Goal: Task Accomplishment & Management: Use online tool/utility

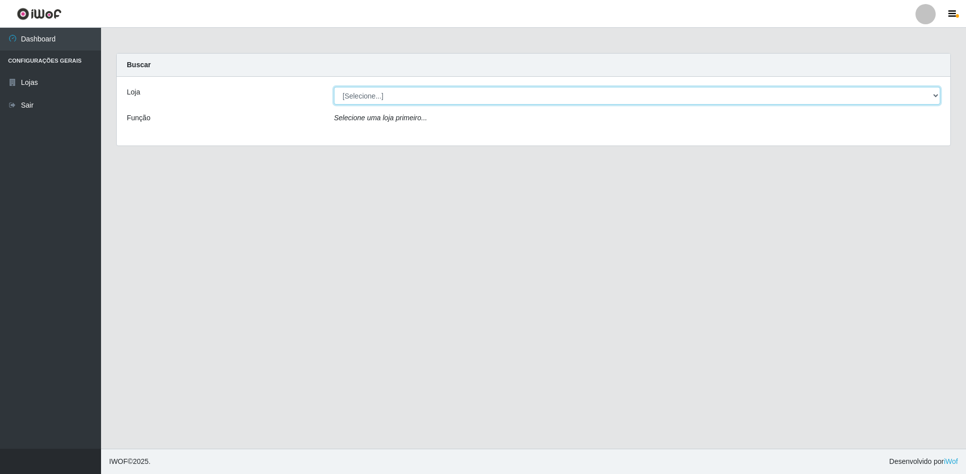
click at [419, 96] on select "[Selecione...] Extraplus - Loja 50 [GEOGRAPHIC_DATA]" at bounding box center [637, 96] width 606 height 18
select select "451"
click at [334, 87] on select "[Selecione...] Extraplus - Loja 50 [GEOGRAPHIC_DATA]" at bounding box center [637, 96] width 606 height 18
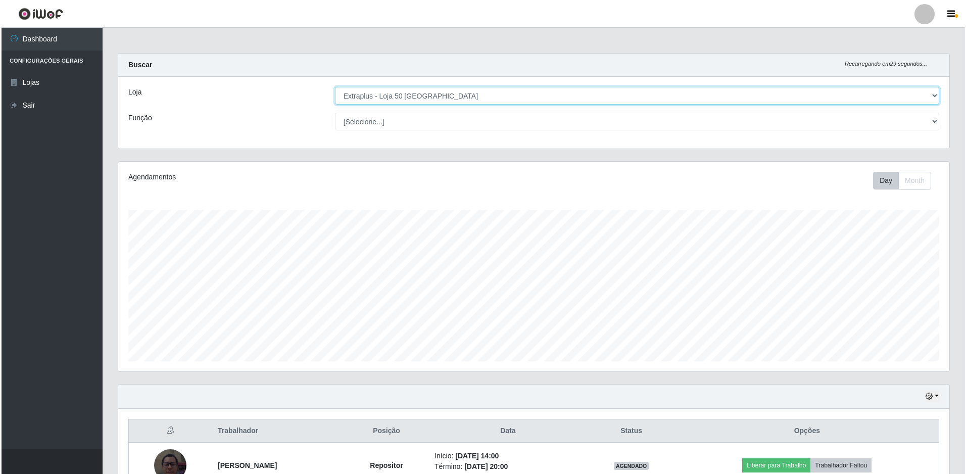
scroll to position [152, 0]
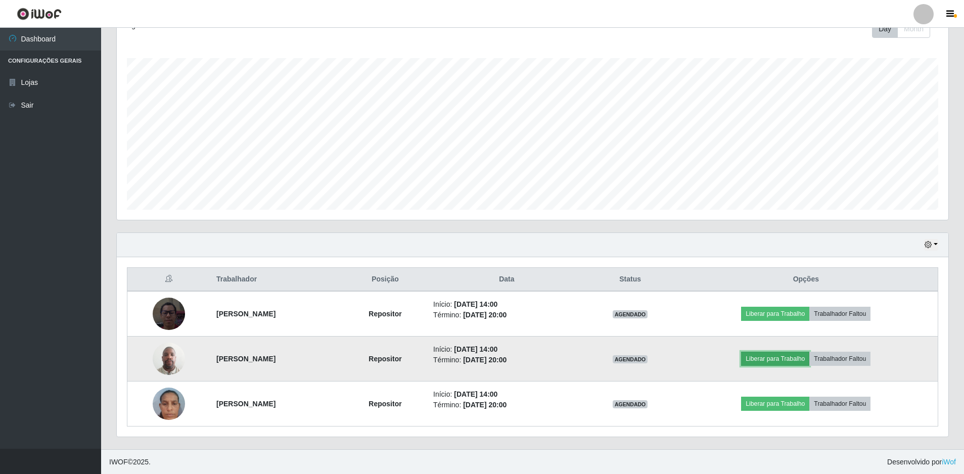
click at [786, 355] on button "Liberar para Trabalho" at bounding box center [775, 359] width 68 height 14
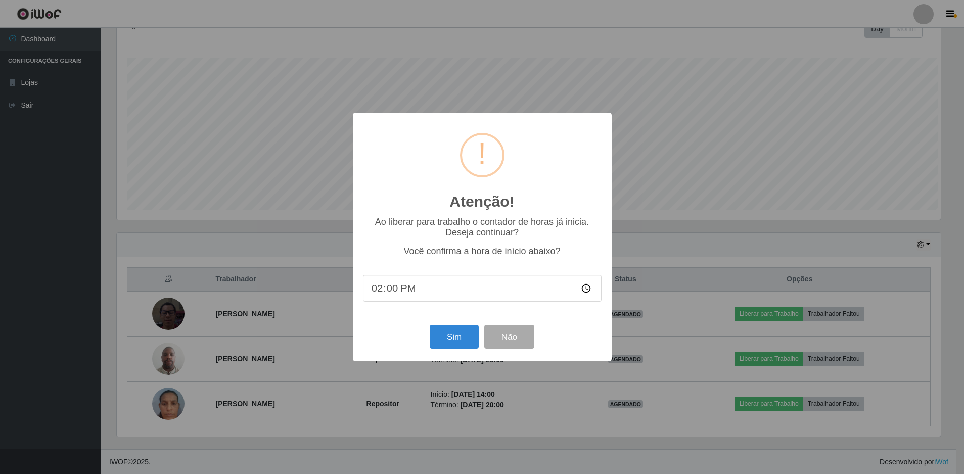
scroll to position [210, 826]
click at [452, 341] on button "Sim" at bounding box center [454, 337] width 49 height 24
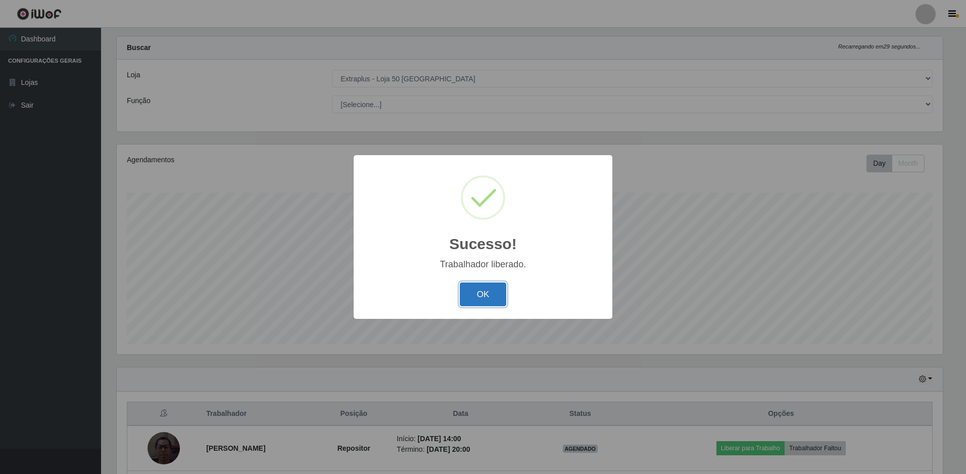
click at [490, 292] on button "OK" at bounding box center [483, 294] width 47 height 24
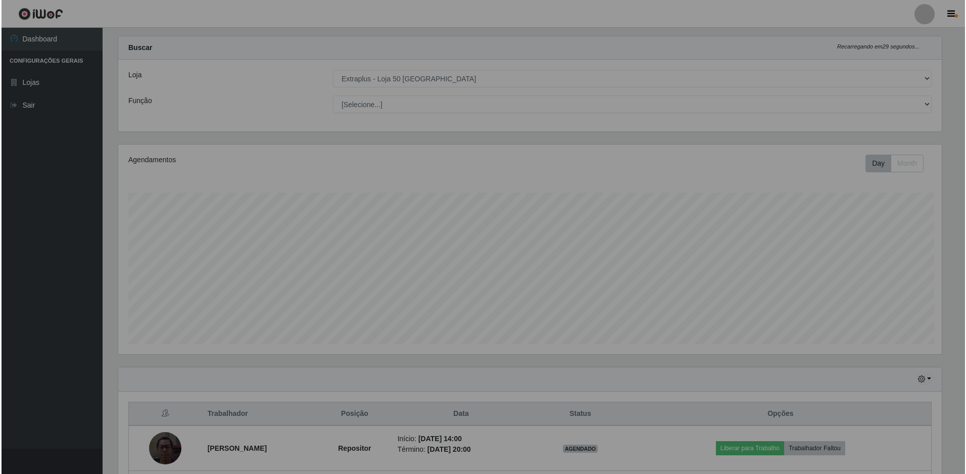
scroll to position [210, 831]
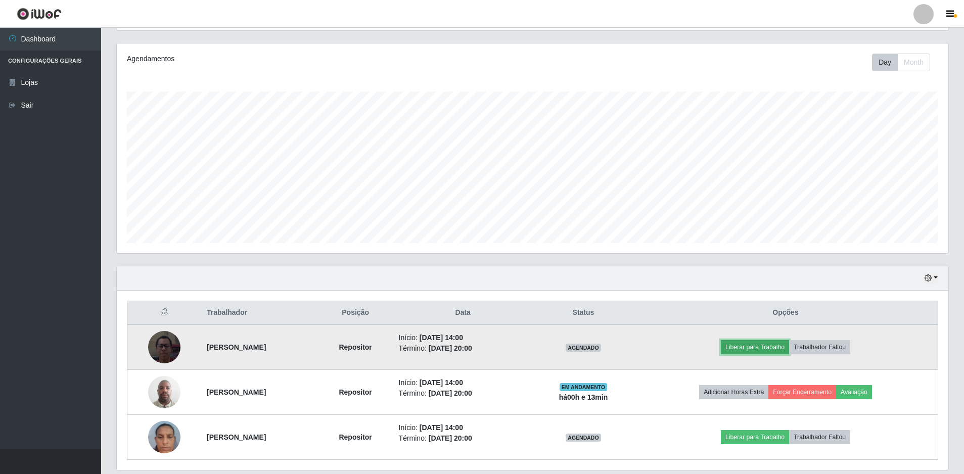
click at [789, 351] on button "Liberar para Trabalho" at bounding box center [754, 347] width 68 height 14
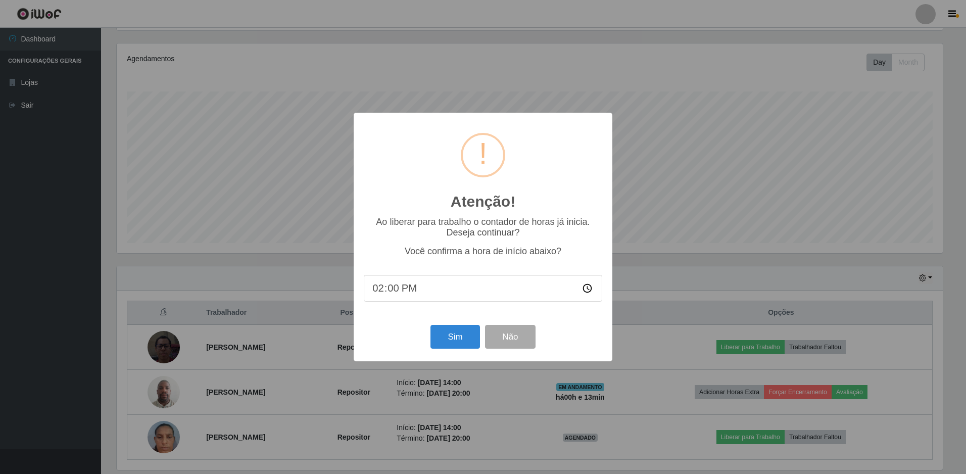
click at [425, 284] on input "14:00" at bounding box center [483, 288] width 238 height 27
click at [591, 288] on input "14:00" at bounding box center [483, 288] width 238 height 27
type input "14:10"
click at [455, 340] on button "Sim" at bounding box center [454, 337] width 49 height 24
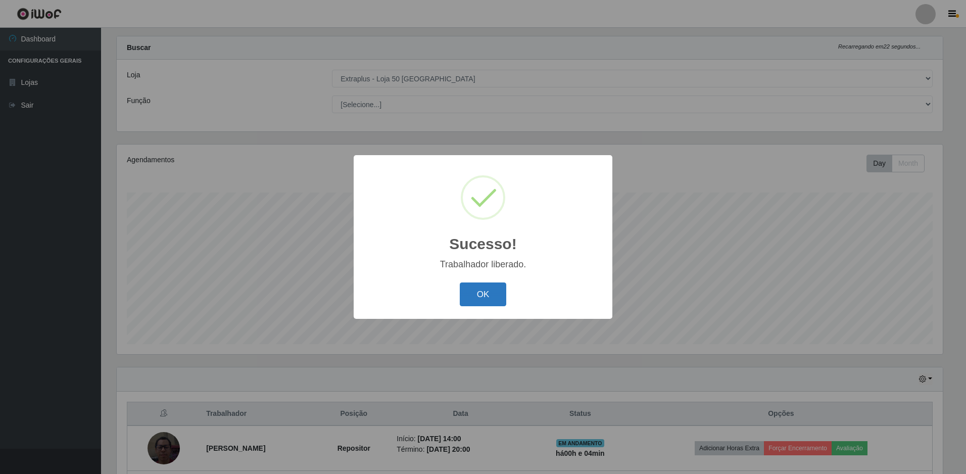
click at [483, 302] on button "OK" at bounding box center [483, 294] width 47 height 24
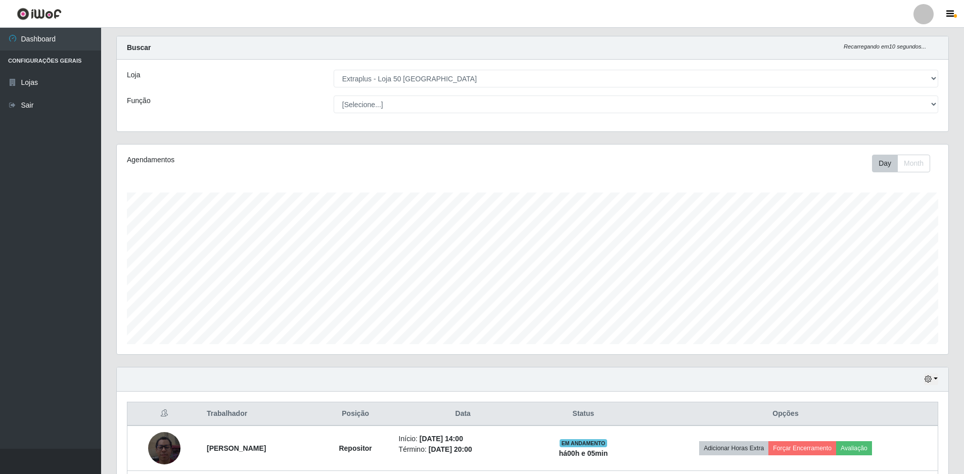
scroll to position [152, 0]
